Goal: Task Accomplishment & Management: Use online tool/utility

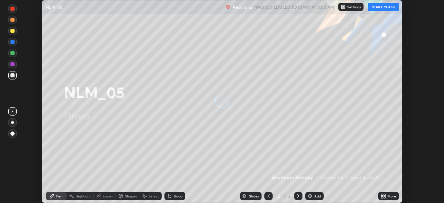
scroll to position [203, 444]
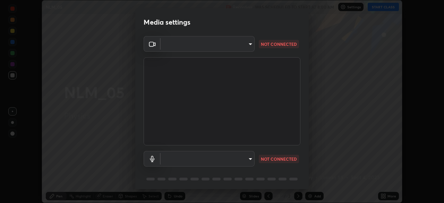
type input "23008043d16b3f933f5d29e9b3769097a1661712bf7e9030f0d00f953f479f19"
click at [238, 157] on body "Erase all NLM_05 Recording WAS SCHEDULED TO START AT 8:00 AM Settings START CLA…" at bounding box center [222, 101] width 444 height 203
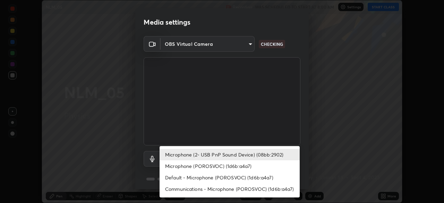
click at [205, 177] on li "Default - Microphone (POROSVOC) (1d6b:a4a7)" at bounding box center [230, 177] width 140 height 11
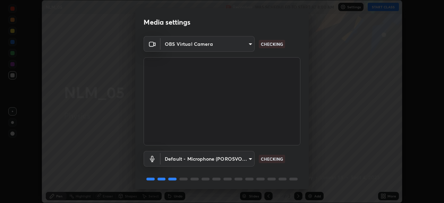
click at [199, 157] on body "Erase all NLM_05 Recording WAS SCHEDULED TO START AT 8:00 AM Settings START CLA…" at bounding box center [222, 101] width 444 height 203
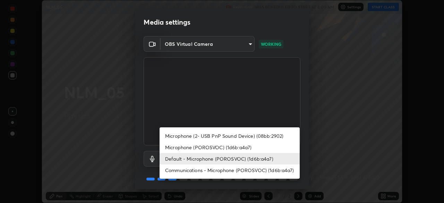
click at [191, 136] on li "Microphone (2- USB PnP Sound Device) (08bb:2902)" at bounding box center [230, 135] width 140 height 11
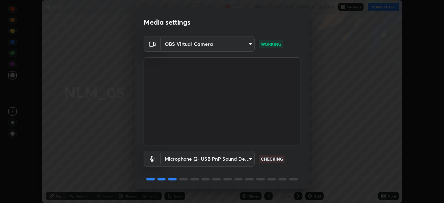
type input "ce8bbd661dce354a58a25af5271b3c1bd1d853cc8608d8e3321a5e34fd7f7726"
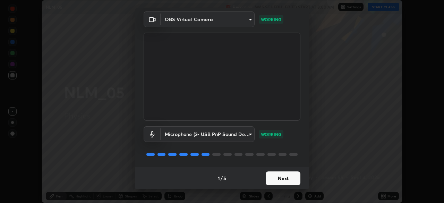
click at [280, 183] on button "Next" at bounding box center [283, 178] width 35 height 14
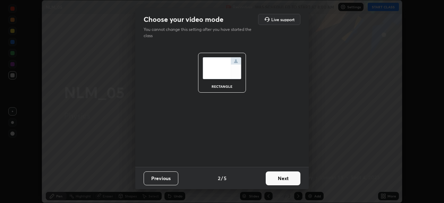
click at [276, 176] on button "Next" at bounding box center [283, 178] width 35 height 14
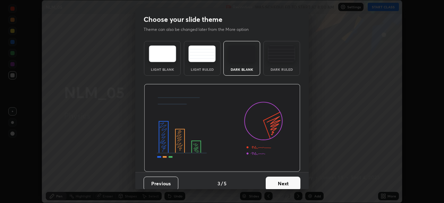
scroll to position [5, 0]
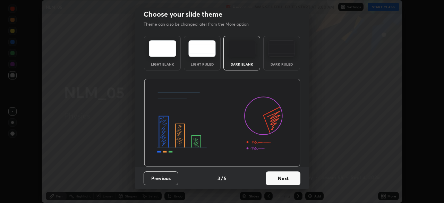
click at [280, 180] on button "Next" at bounding box center [283, 178] width 35 height 14
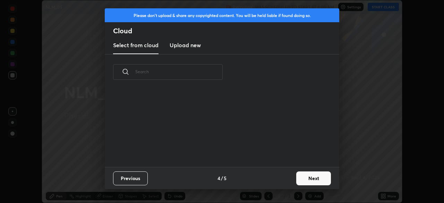
click at [304, 180] on button "Next" at bounding box center [313, 178] width 35 height 14
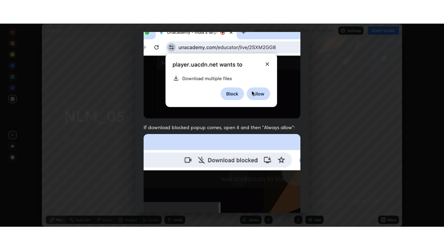
scroll to position [166, 0]
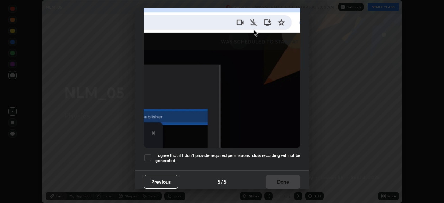
click at [260, 159] on h5 "I agree that if I don't provide required permissions, class recording will not …" at bounding box center [227, 158] width 145 height 11
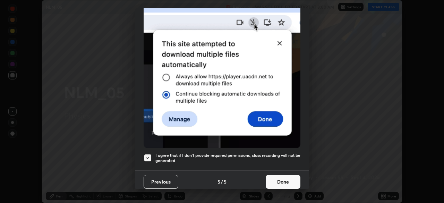
click at [148, 154] on div at bounding box center [148, 158] width 8 height 8
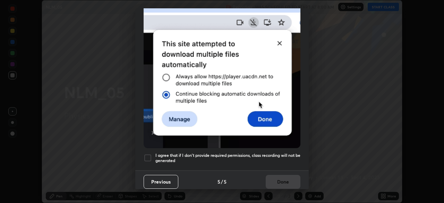
click at [148, 155] on div at bounding box center [148, 158] width 8 height 8
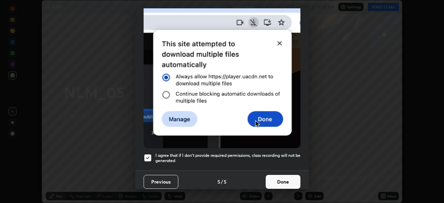
click at [280, 181] on button "Done" at bounding box center [283, 182] width 35 height 14
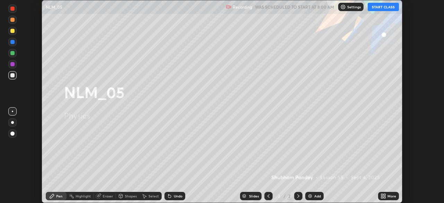
click at [376, 6] on button "START CLASS" at bounding box center [383, 7] width 31 height 8
click at [384, 195] on icon at bounding box center [385, 195] width 2 height 2
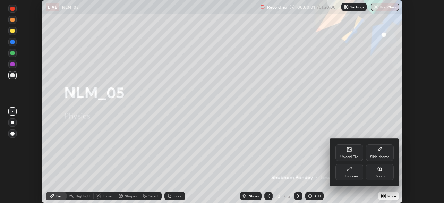
click at [352, 170] on div "Full screen" at bounding box center [349, 172] width 28 height 17
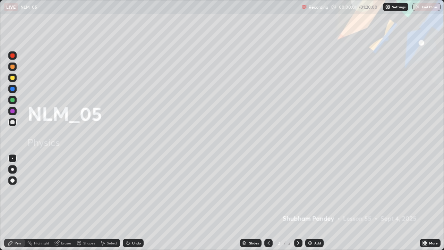
scroll to position [250, 444]
click at [318, 203] on div "Add" at bounding box center [317, 242] width 7 height 3
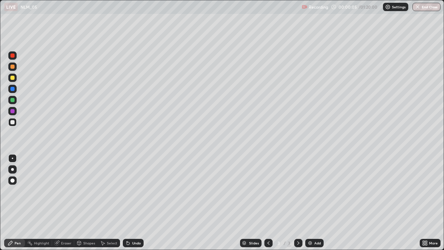
click at [15, 78] on div at bounding box center [12, 78] width 8 height 8
click at [12, 169] on div at bounding box center [12, 169] width 3 height 3
click at [12, 121] on div at bounding box center [12, 122] width 4 height 4
click at [12, 77] on div at bounding box center [12, 78] width 4 height 4
click at [10, 125] on div at bounding box center [12, 122] width 8 height 8
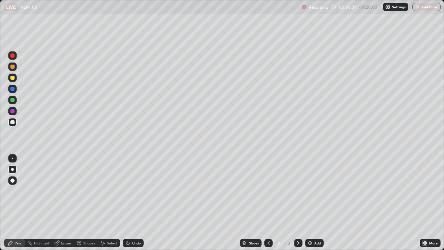
click at [316, 203] on div "Add" at bounding box center [314, 243] width 18 height 8
click at [13, 77] on div at bounding box center [12, 78] width 4 height 4
click at [12, 121] on div at bounding box center [12, 122] width 4 height 4
click at [135, 203] on div "Undo" at bounding box center [136, 242] width 9 height 3
click at [134, 203] on div "Undo" at bounding box center [136, 242] width 9 height 3
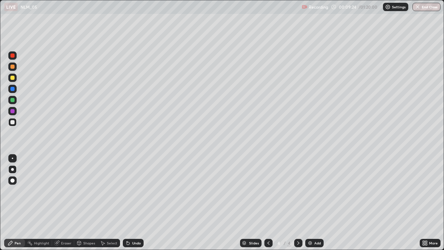
click at [135, 203] on div "Undo" at bounding box center [136, 242] width 9 height 3
click at [134, 203] on div "Undo" at bounding box center [136, 242] width 9 height 3
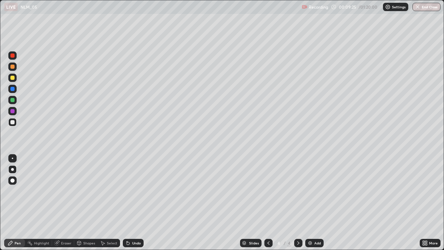
click at [134, 203] on div "Undo" at bounding box center [136, 242] width 9 height 3
click at [136, 203] on div "Undo" at bounding box center [133, 243] width 21 height 8
click at [136, 203] on div "Undo" at bounding box center [136, 242] width 9 height 3
click at [135, 203] on div "Undo" at bounding box center [136, 242] width 9 height 3
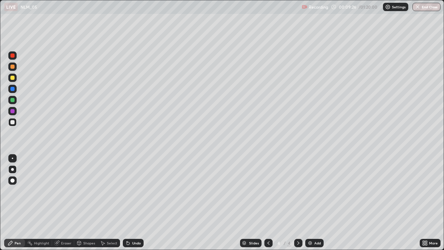
click at [134, 203] on div "Undo" at bounding box center [136, 242] width 9 height 3
click at [87, 203] on div "Shapes" at bounding box center [89, 242] width 12 height 3
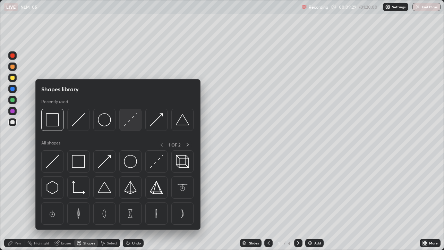
click at [128, 121] on img at bounding box center [130, 119] width 13 height 13
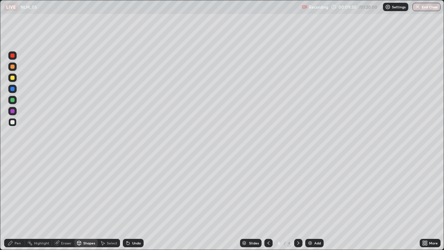
click at [13, 99] on div at bounding box center [12, 100] width 4 height 4
click at [14, 203] on div "Pen" at bounding box center [14, 243] width 21 height 8
click at [12, 78] on div at bounding box center [12, 78] width 4 height 4
click at [11, 98] on div at bounding box center [12, 100] width 4 height 4
click at [12, 123] on div at bounding box center [12, 122] width 4 height 4
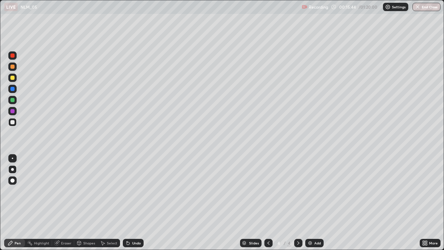
click at [18, 203] on div "Erase all" at bounding box center [12, 125] width 17 height 222
click at [321, 203] on div "Add" at bounding box center [314, 243] width 18 height 8
click at [14, 78] on div at bounding box center [12, 78] width 4 height 4
click at [14, 121] on div at bounding box center [12, 122] width 4 height 4
click at [13, 100] on div at bounding box center [12, 100] width 4 height 4
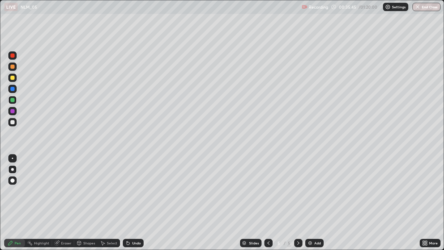
click at [12, 79] on div at bounding box center [12, 78] width 4 height 4
click at [12, 100] on div at bounding box center [12, 100] width 4 height 4
click at [12, 79] on div at bounding box center [12, 78] width 4 height 4
click at [11, 100] on div at bounding box center [12, 100] width 4 height 4
click at [13, 56] on div at bounding box center [12, 55] width 4 height 4
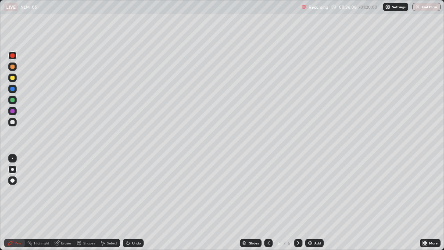
click at [12, 122] on div at bounding box center [12, 122] width 4 height 4
click at [11, 123] on div at bounding box center [12, 122] width 4 height 4
click at [12, 121] on div at bounding box center [12, 122] width 4 height 4
click at [10, 53] on div at bounding box center [12, 55] width 8 height 8
click at [12, 99] on div at bounding box center [12, 100] width 4 height 4
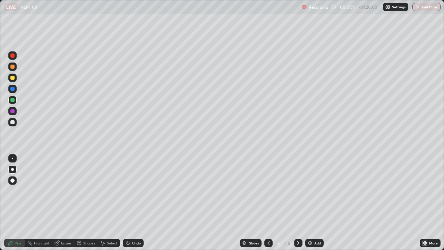
click at [12, 123] on div at bounding box center [12, 122] width 4 height 4
click at [12, 121] on div at bounding box center [12, 122] width 4 height 4
click at [135, 203] on div "Undo" at bounding box center [136, 242] width 9 height 3
click at [16, 75] on div at bounding box center [12, 78] width 8 height 8
click at [12, 122] on div at bounding box center [12, 122] width 4 height 4
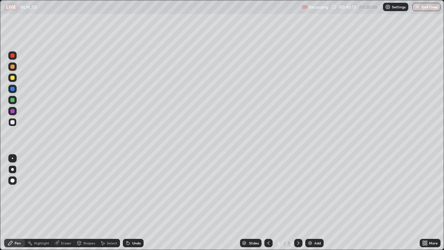
click at [10, 77] on div at bounding box center [12, 78] width 4 height 4
click at [316, 203] on div "Add" at bounding box center [314, 243] width 18 height 8
click at [13, 79] on div at bounding box center [12, 78] width 4 height 4
click at [14, 54] on div at bounding box center [12, 55] width 4 height 4
click at [12, 122] on div at bounding box center [12, 122] width 4 height 4
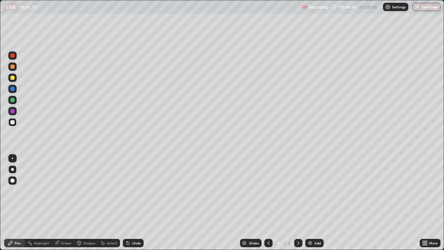
click at [12, 74] on div at bounding box center [12, 78] width 8 height 8
click at [13, 78] on div at bounding box center [12, 78] width 4 height 4
click at [13, 125] on div at bounding box center [12, 122] width 8 height 8
click at [130, 203] on div "Undo" at bounding box center [133, 243] width 21 height 8
click at [134, 203] on div "Undo" at bounding box center [133, 243] width 21 height 8
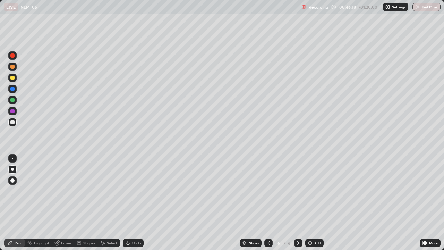
click at [134, 203] on div "Undo" at bounding box center [133, 243] width 21 height 8
click at [135, 203] on div "Undo" at bounding box center [133, 243] width 21 height 8
click at [134, 203] on div "Undo" at bounding box center [133, 243] width 21 height 8
click at [135, 203] on div "Undo" at bounding box center [133, 243] width 21 height 8
click at [318, 203] on div "Add" at bounding box center [314, 243] width 18 height 8
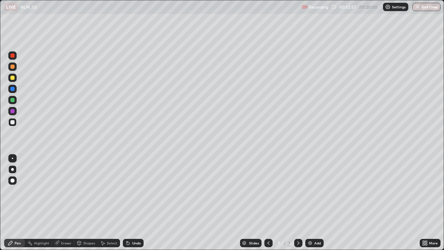
click at [13, 78] on div at bounding box center [12, 78] width 4 height 4
click at [11, 121] on div at bounding box center [12, 122] width 4 height 4
click at [10, 121] on div at bounding box center [12, 122] width 4 height 4
click at [13, 77] on div at bounding box center [12, 78] width 4 height 4
click at [14, 54] on div at bounding box center [12, 55] width 4 height 4
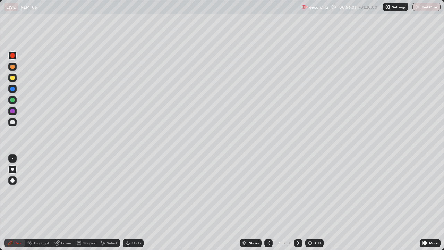
click at [12, 122] on div at bounding box center [12, 122] width 4 height 4
click at [66, 203] on div "Eraser" at bounding box center [66, 242] width 10 height 3
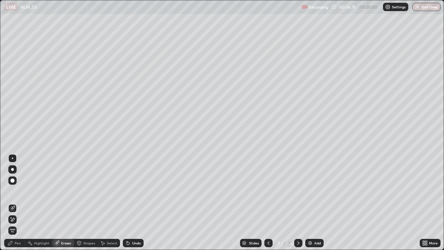
click at [14, 203] on div "Pen" at bounding box center [14, 243] width 21 height 8
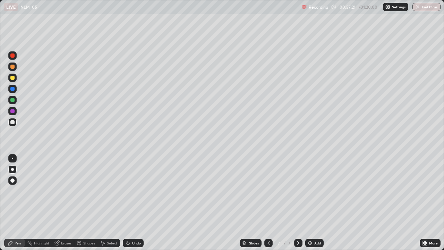
click at [320, 203] on div "Add" at bounding box center [314, 243] width 18 height 8
click at [14, 82] on div at bounding box center [12, 78] width 8 height 8
click at [12, 55] on div at bounding box center [12, 55] width 4 height 4
click at [12, 77] on div at bounding box center [12, 78] width 4 height 4
click at [13, 121] on div at bounding box center [12, 122] width 4 height 4
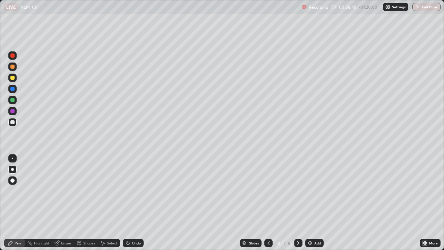
click at [12, 122] on div at bounding box center [12, 122] width 4 height 4
click at [13, 75] on div at bounding box center [12, 78] width 8 height 8
click at [15, 58] on div at bounding box center [12, 55] width 8 height 8
click at [14, 78] on div at bounding box center [12, 78] width 4 height 4
click at [13, 122] on div at bounding box center [12, 122] width 4 height 4
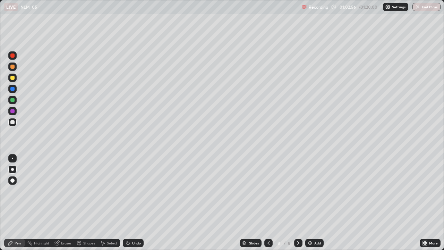
click at [12, 122] on div at bounding box center [12, 122] width 4 height 4
click at [320, 203] on div "Add" at bounding box center [314, 243] width 18 height 8
click at [14, 78] on div at bounding box center [12, 78] width 4 height 4
click at [136, 203] on div "Undo" at bounding box center [136, 242] width 9 height 3
click at [12, 123] on div at bounding box center [12, 122] width 4 height 4
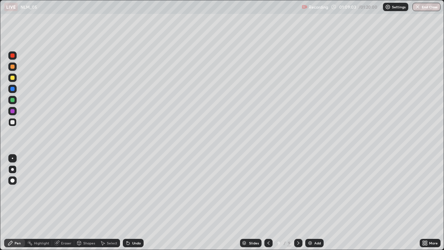
click at [13, 56] on div at bounding box center [12, 55] width 4 height 4
click at [66, 203] on div "Eraser" at bounding box center [66, 242] width 10 height 3
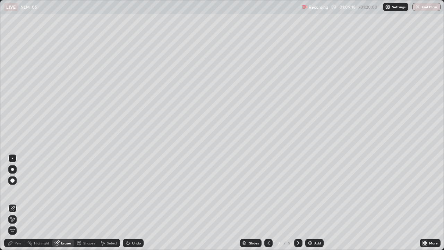
click at [21, 203] on div "Pen" at bounding box center [14, 243] width 21 height 8
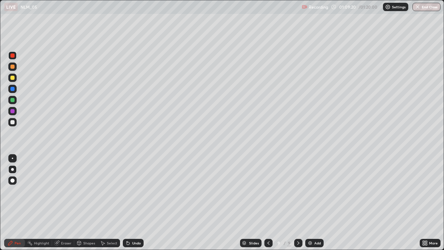
click at [13, 121] on div at bounding box center [12, 122] width 4 height 4
click at [12, 78] on div at bounding box center [12, 78] width 4 height 4
click at [136, 203] on div "Undo" at bounding box center [136, 242] width 9 height 3
click at [10, 119] on div at bounding box center [12, 122] width 8 height 8
click at [133, 203] on div "Undo" at bounding box center [136, 242] width 9 height 3
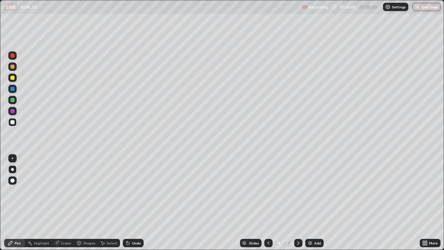
click at [12, 78] on div at bounding box center [12, 78] width 4 height 4
click at [9, 57] on div at bounding box center [12, 55] width 8 height 8
click at [12, 123] on div at bounding box center [12, 122] width 4 height 4
click at [265, 203] on div at bounding box center [268, 243] width 8 height 8
click at [294, 203] on div at bounding box center [298, 243] width 8 height 14
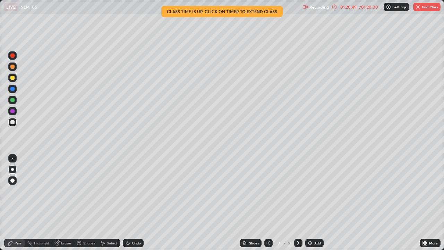
click at [430, 9] on button "End Class" at bounding box center [426, 7] width 27 height 8
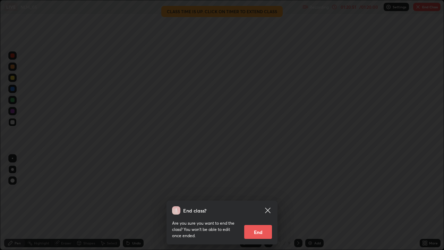
click at [260, 203] on button "End" at bounding box center [258, 232] width 28 height 14
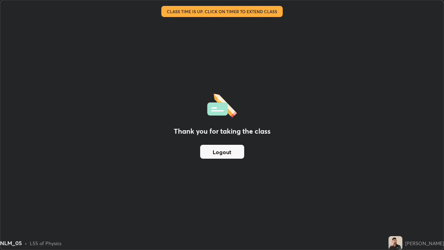
click at [223, 150] on button "Logout" at bounding box center [222, 152] width 44 height 14
